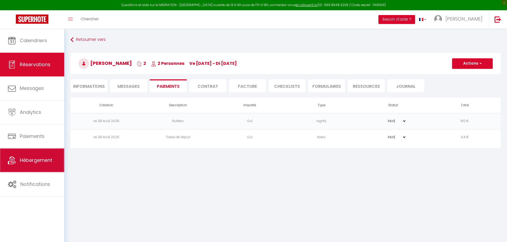
click at [37, 163] on span "Hébergement" at bounding box center [36, 160] width 32 height 7
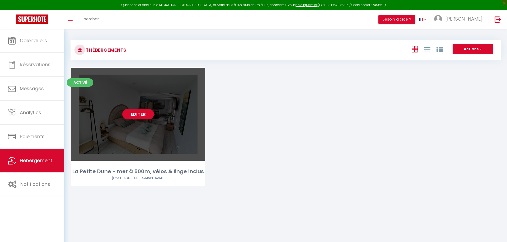
click at [126, 166] on div "Activé Editer La Petite Dune - mer à 500m, vélos & linge inclus [PERSON_NAME][E…" at bounding box center [138, 127] width 134 height 118
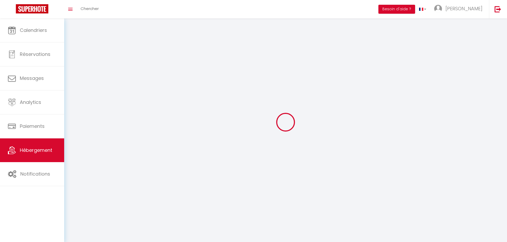
select select "1"
select select "28"
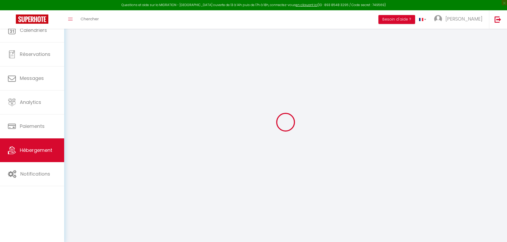
select select
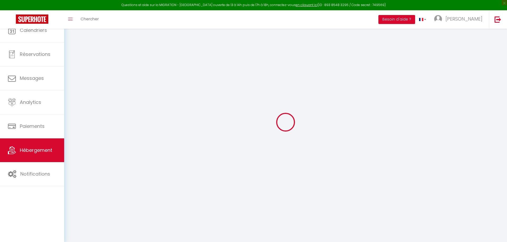
select select
checkbox input "false"
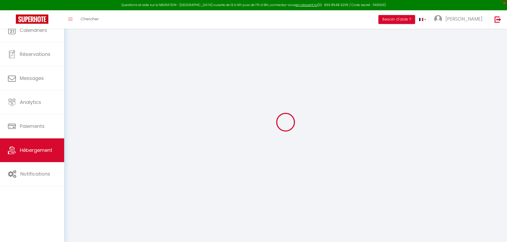
select select
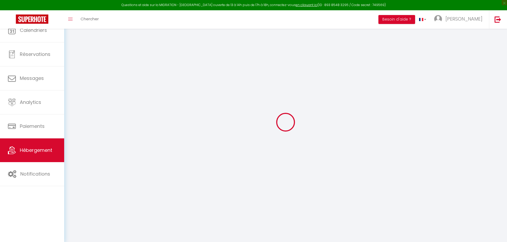
select select
checkbox input "false"
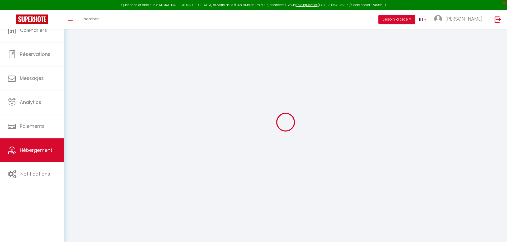
checkbox input "false"
select select
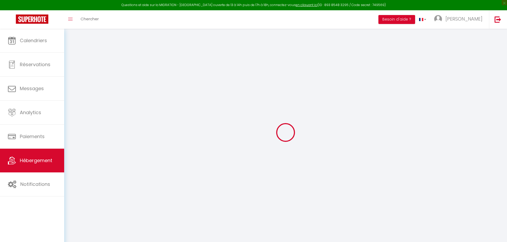
select select
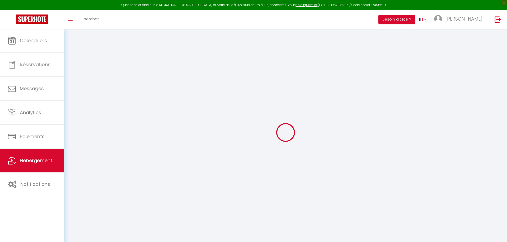
select select
checkbox input "false"
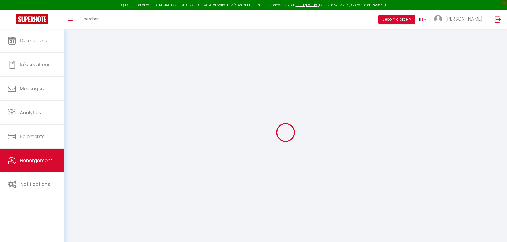
select select
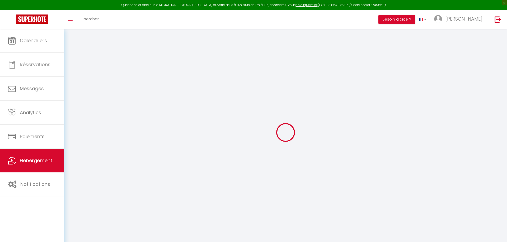
select select
checkbox input "false"
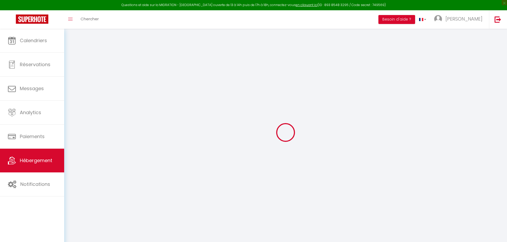
checkbox input "false"
select select
type input "La Petite Dune - mer à 500m, vélos & linge inclus"
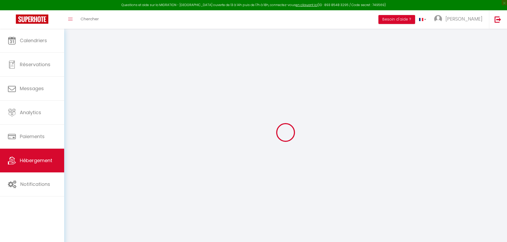
select select "secondary_units"
select select "guest_suite"
select select "0"
type input "70"
type input "10"
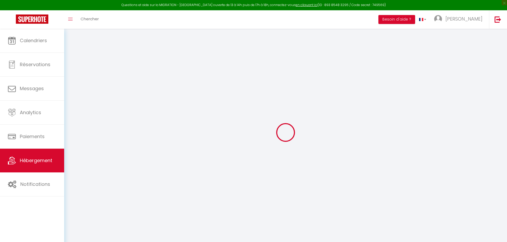
select select
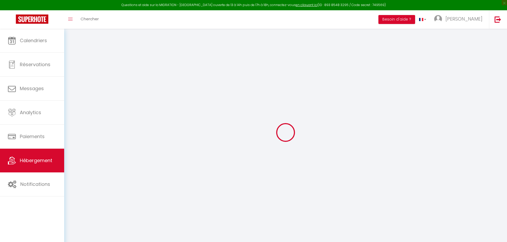
select select
type input "[STREET_ADDRESS][PERSON_NAME]"
type input "44250"
type input "[GEOGRAPHIC_DATA]"
type input "[EMAIL_ADDRESS][DOMAIN_NAME]"
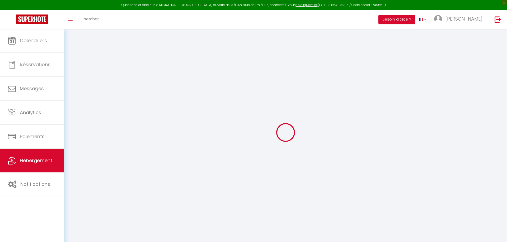
select select
checkbox input "false"
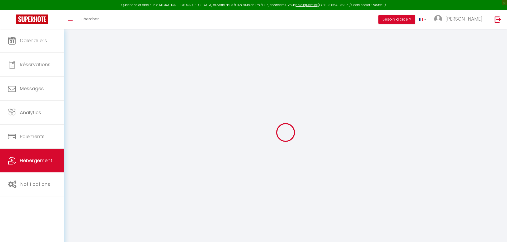
select select
type input "0"
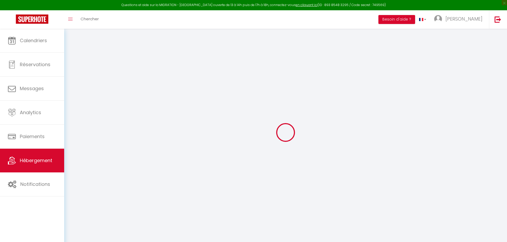
type input "0"
select select
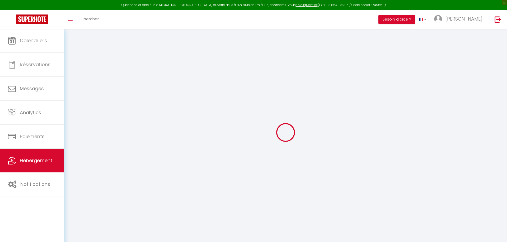
select select
checkbox input "false"
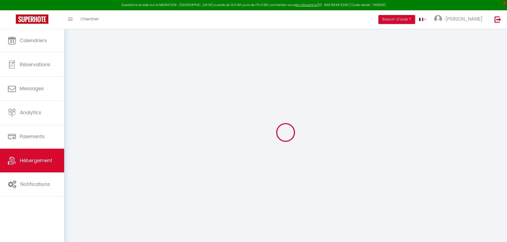
checkbox input "false"
select select "16:00"
select select "20:00"
select select "10:00"
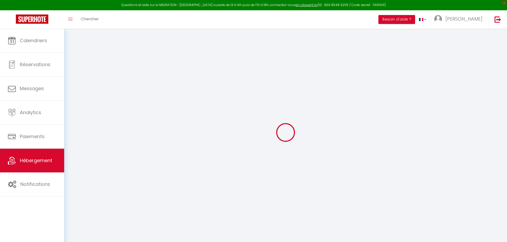
select select "30"
select select "180"
select select "13:00"
select select
checkbox input "false"
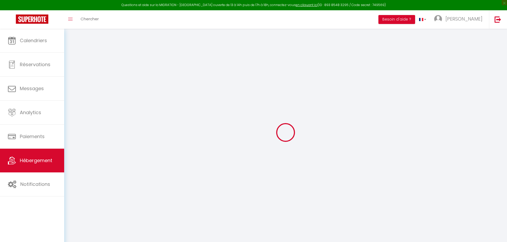
checkbox input "false"
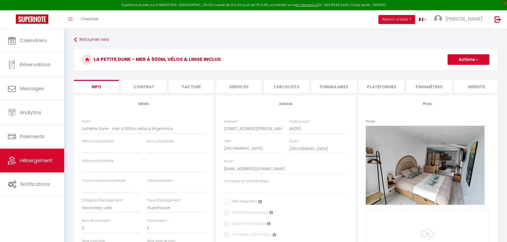
click at [479, 87] on li "website" at bounding box center [476, 86] width 45 height 13
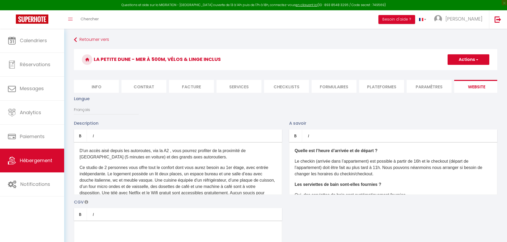
click at [436, 86] on li "Paramètres" at bounding box center [429, 86] width 45 height 13
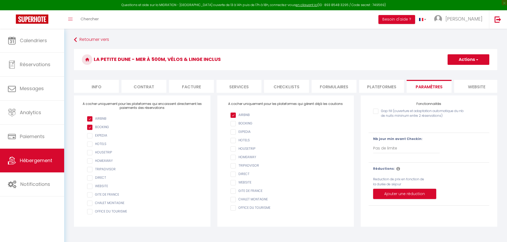
click at [378, 87] on li "Plateformes" at bounding box center [381, 86] width 45 height 13
select select
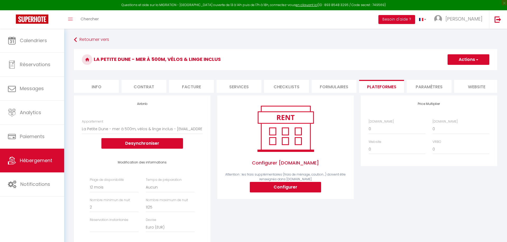
click at [324, 85] on li "Formulaires" at bounding box center [334, 86] width 45 height 13
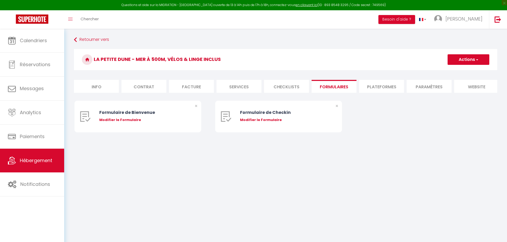
click at [283, 85] on li "Checklists" at bounding box center [286, 86] width 45 height 13
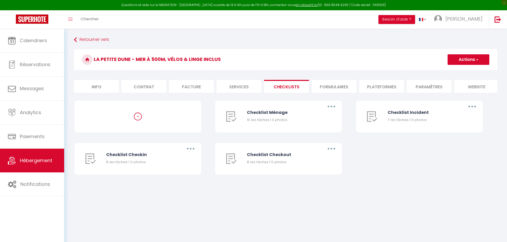
click at [235, 84] on li "Services" at bounding box center [239, 86] width 45 height 13
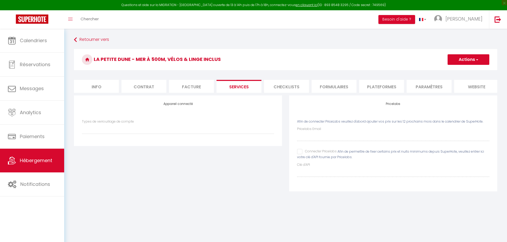
select select
checkbox input "false"
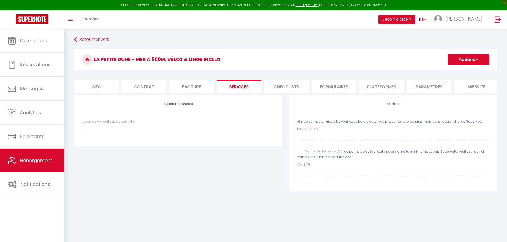
select select
click at [193, 85] on li "Facture" at bounding box center [191, 86] width 45 height 13
select select
checkbox input "false"
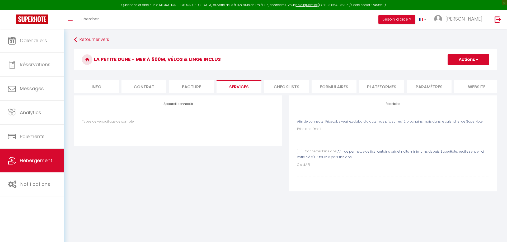
checkbox input "false"
select select
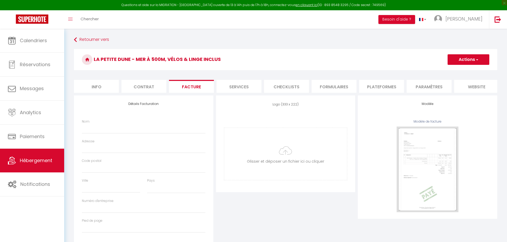
select select
checkbox input "false"
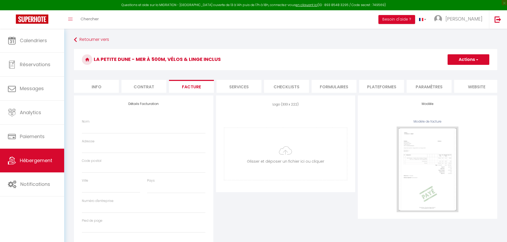
select select
checkbox input "false"
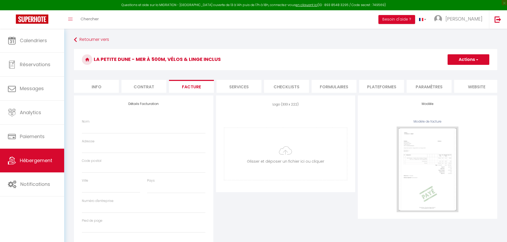
checkbox input "false"
select select
checkbox input "false"
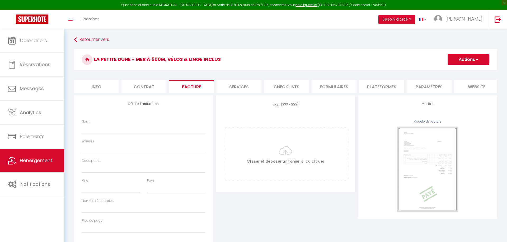
checkbox input "false"
select select
checkbox input "false"
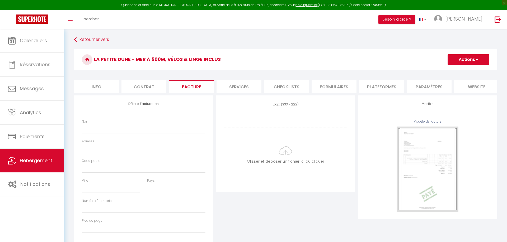
checkbox input "false"
select select
click at [143, 87] on li "Contrat" at bounding box center [144, 86] width 45 height 13
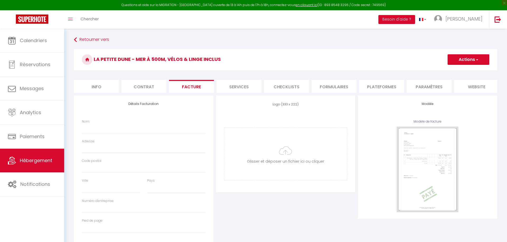
select select
checkbox input "false"
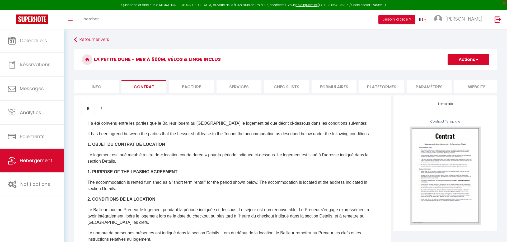
click at [92, 87] on li "Info" at bounding box center [96, 86] width 45 height 13
select select
checkbox input "false"
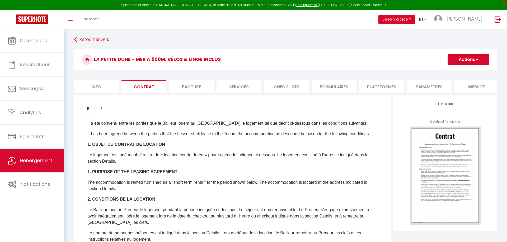
checkbox input "false"
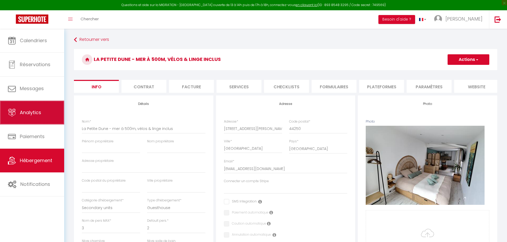
click at [34, 116] on span "Analytics" at bounding box center [30, 112] width 21 height 7
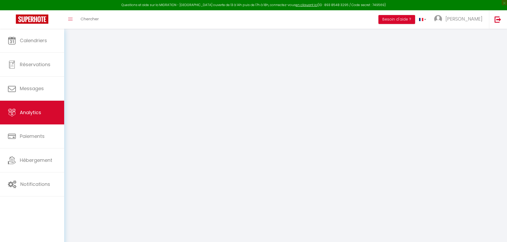
select select "2025"
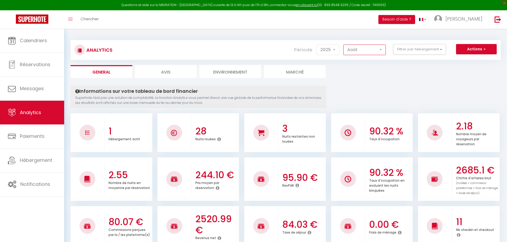
click at [343, 45] on select "[PERSON_NAME] Mars [PERSON_NAME] Juin Juillet Août Septembre Octobre Novembre D…" at bounding box center [364, 50] width 43 height 11
select select "6"
click option "Juin" at bounding box center [0, 0] width 0 height 0
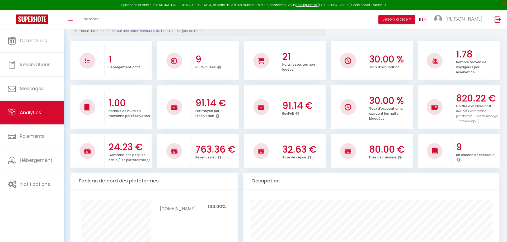
scroll to position [81, 0]
